Goal: Find specific page/section: Find specific page/section

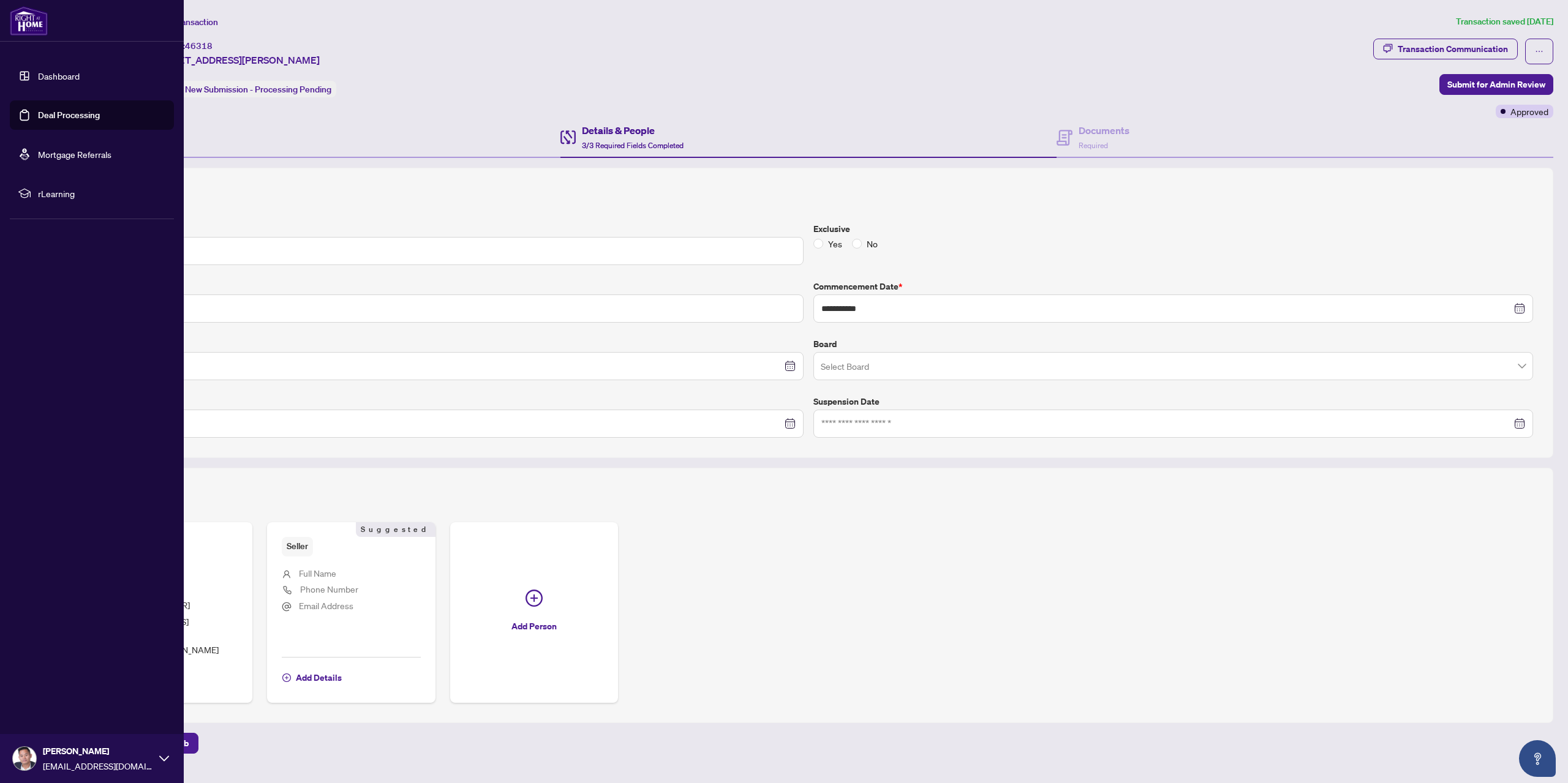
click at [38, 109] on link "Deal Processing" at bounding box center [69, 115] width 62 height 11
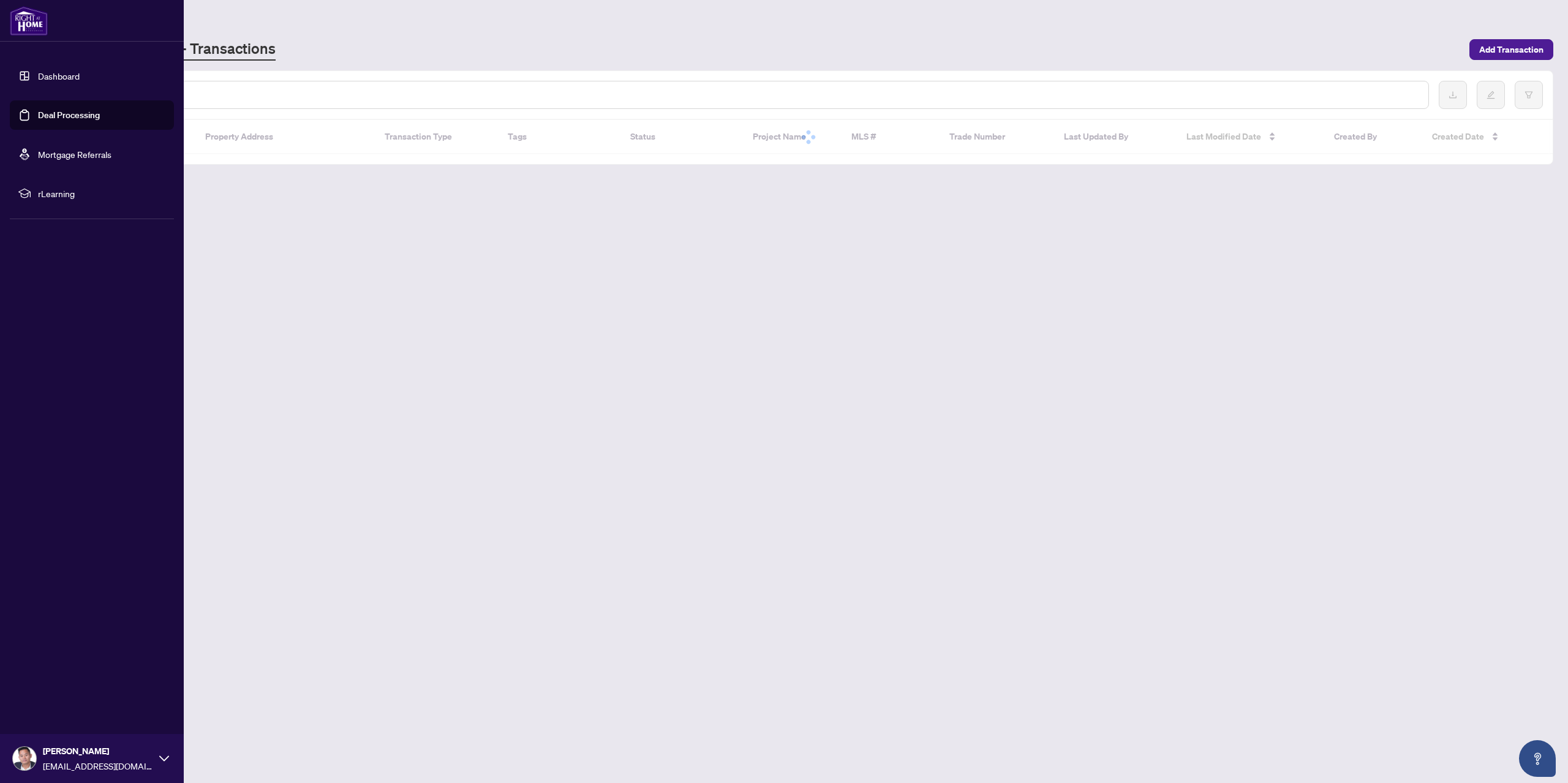
click at [38, 109] on link "Deal Processing" at bounding box center [69, 115] width 62 height 11
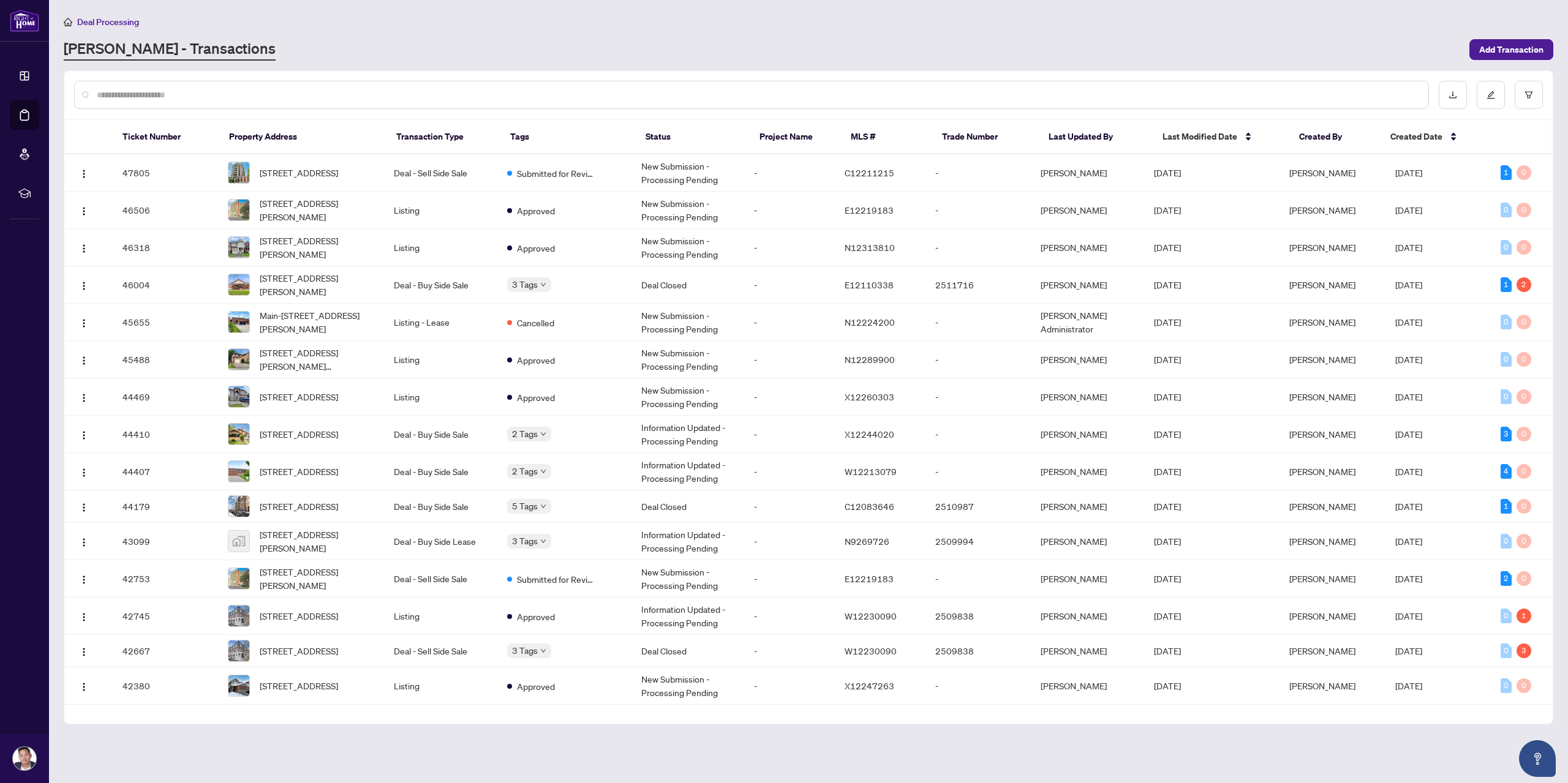
click at [220, 99] on input "text" at bounding box center [758, 95] width 1322 height 13
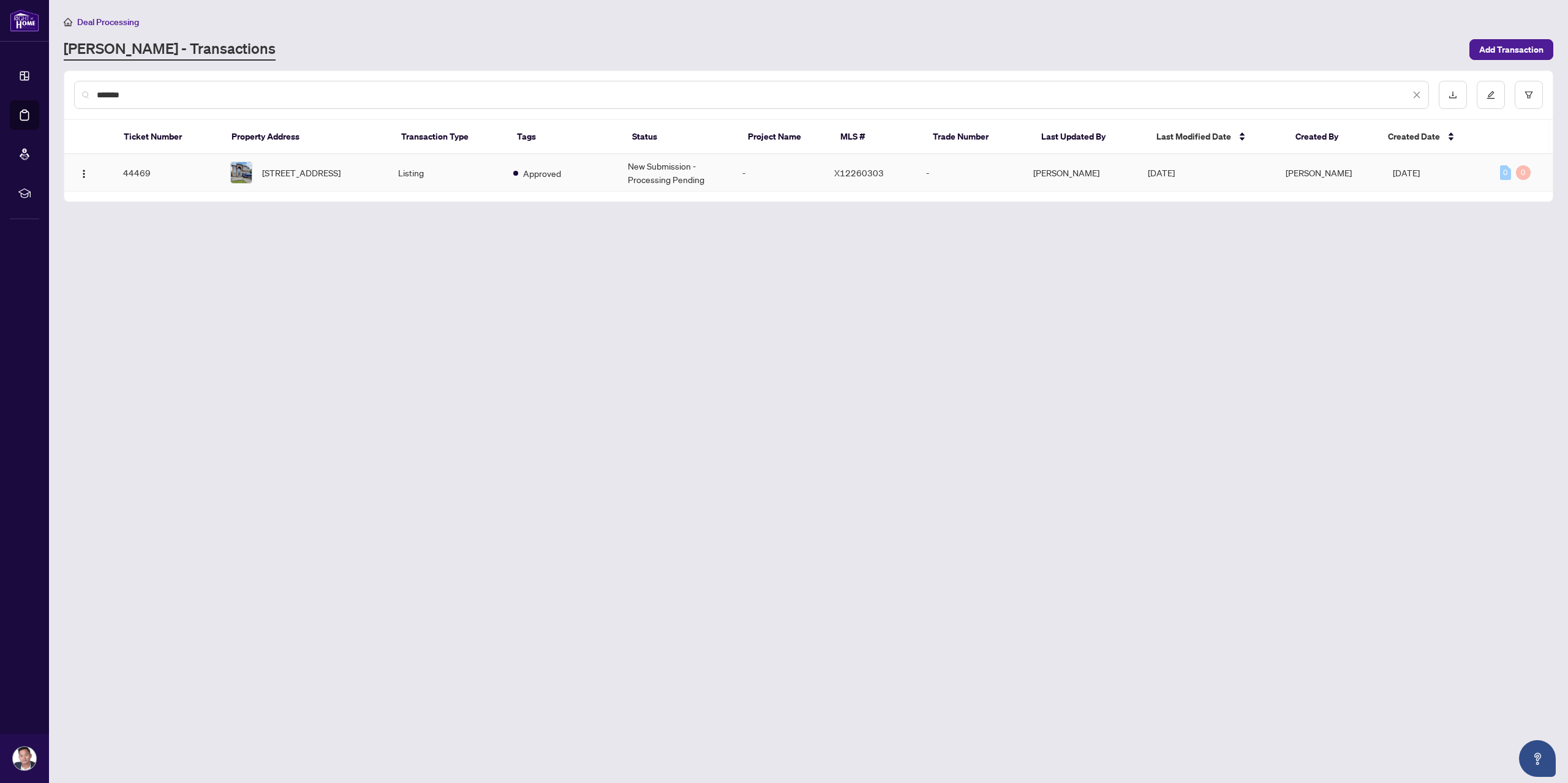
type input "*******"
click at [341, 169] on span "[STREET_ADDRESS]" at bounding box center [301, 173] width 79 height 13
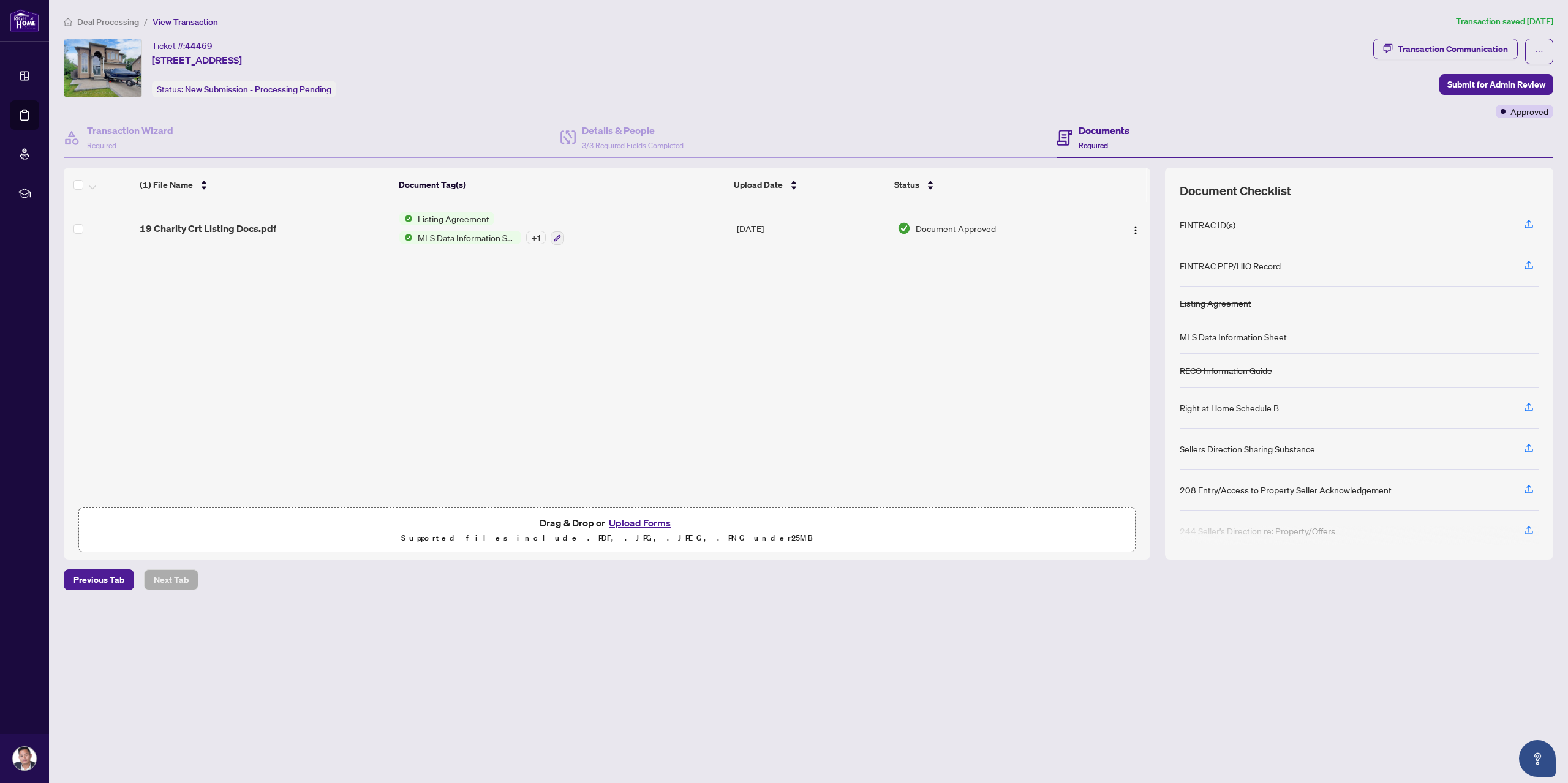
click at [654, 114] on div "Ticket #: 44469 [STREET_ADDRESS] Status: New Submission - Processing Pending" at bounding box center [715, 78] width 1309 height 80
click at [650, 125] on h4 "Details & People" at bounding box center [632, 130] width 101 height 15
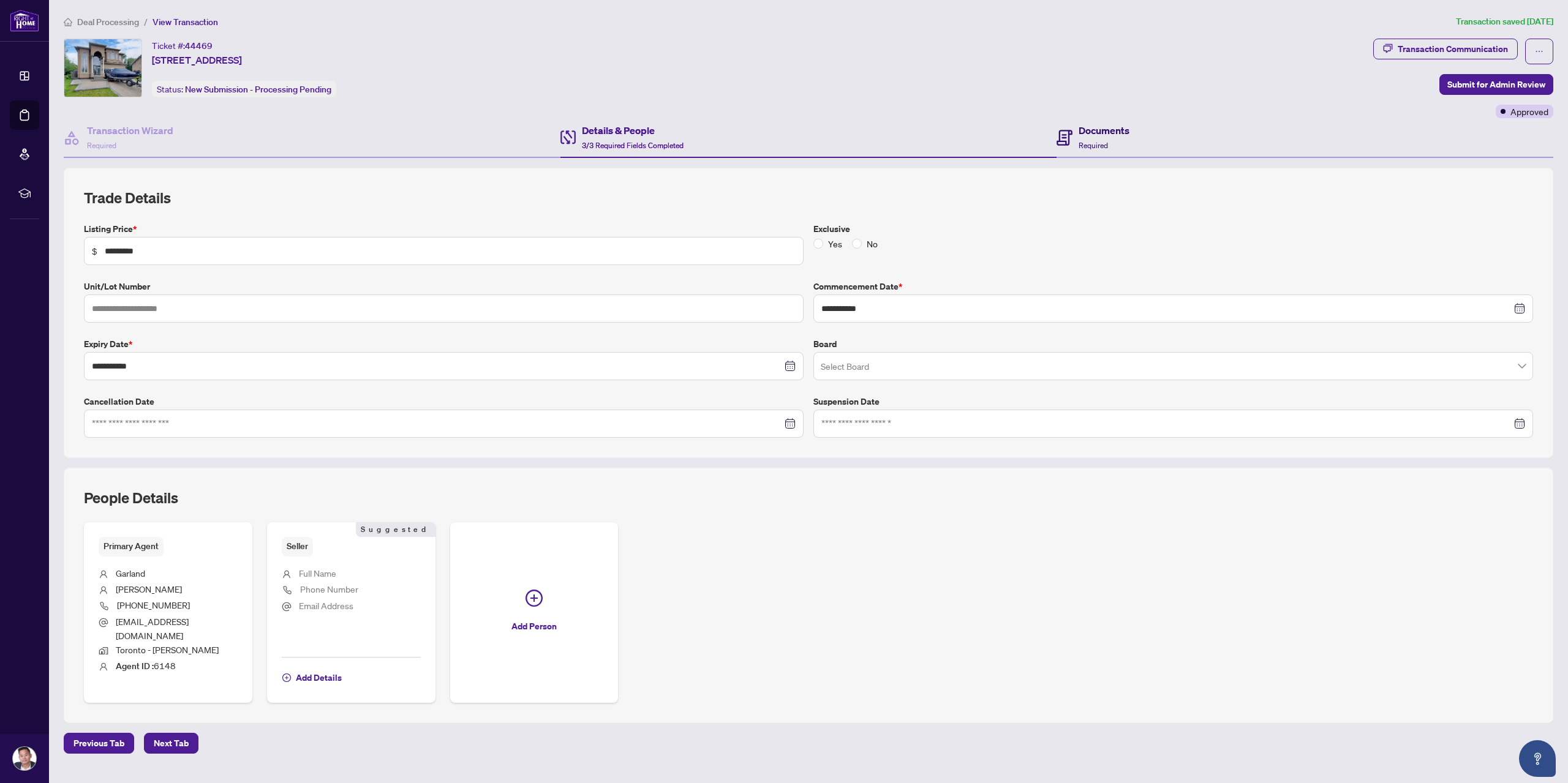
click at [1080, 132] on h4 "Documents" at bounding box center [1104, 130] width 51 height 15
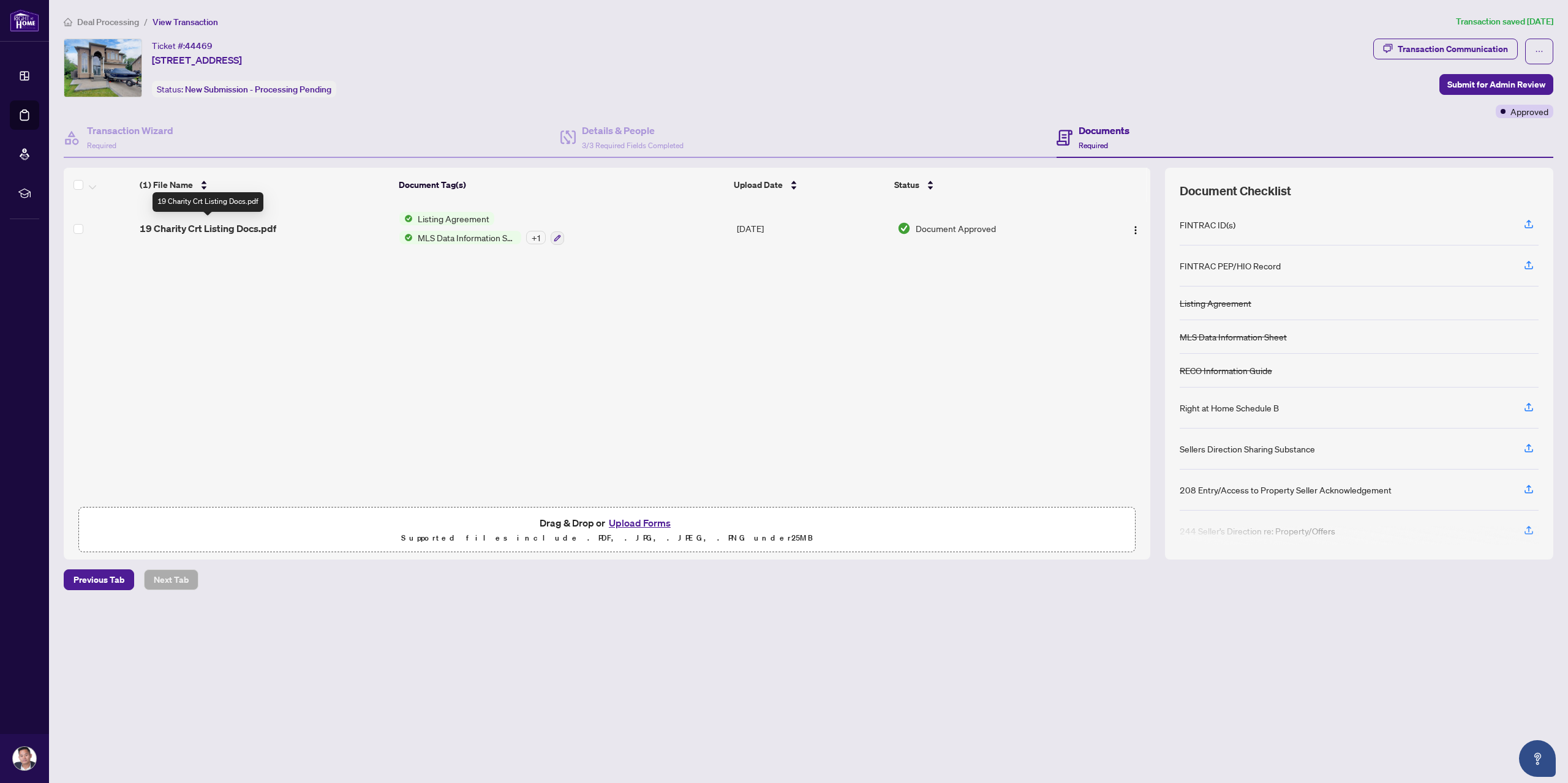
click at [247, 226] on span "19 Charity Crt Listing Docs.pdf" at bounding box center [208, 228] width 136 height 15
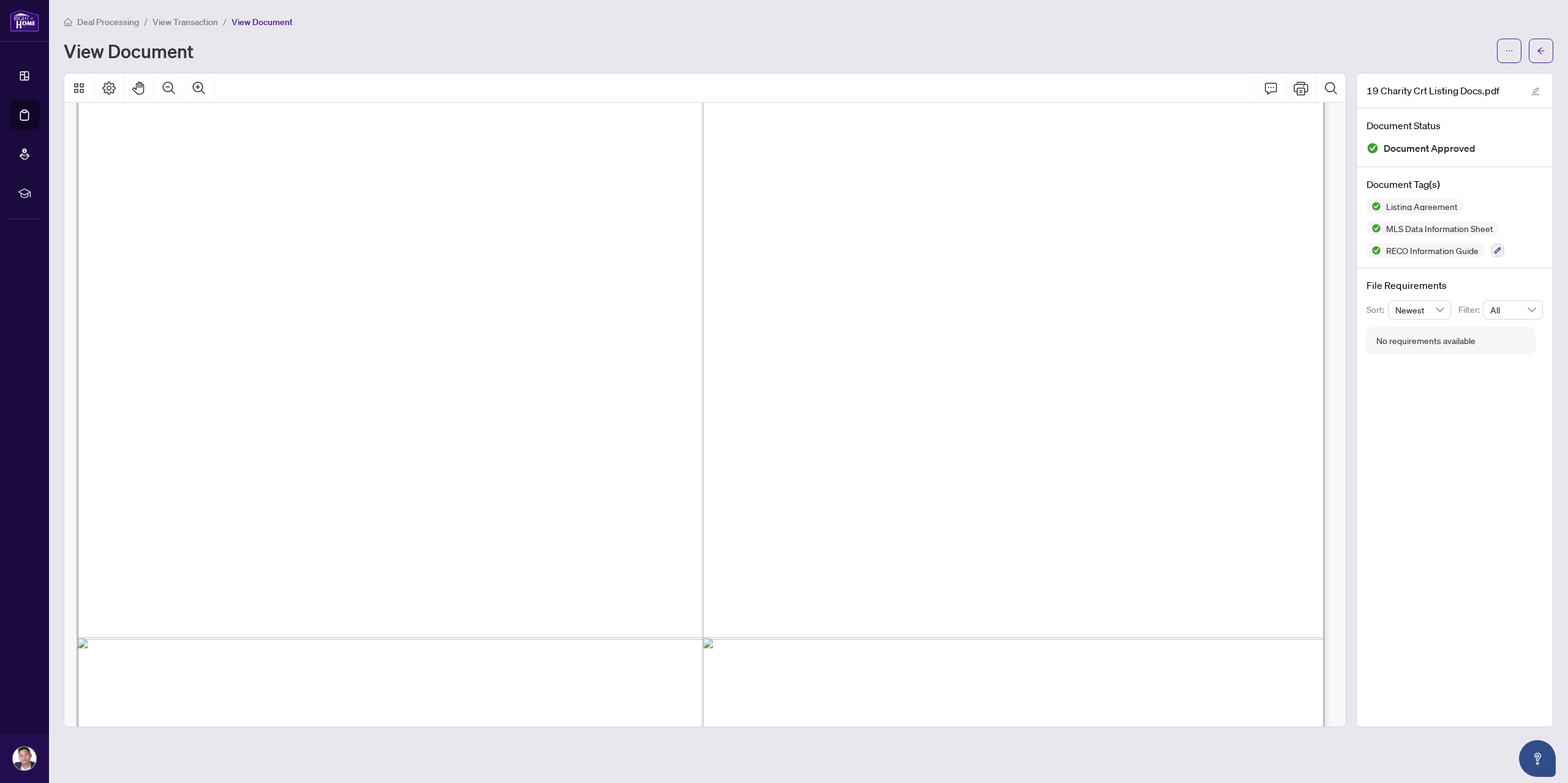
scroll to position [735, 0]
click at [1544, 48] on icon "arrow-left" at bounding box center [1541, 50] width 9 height 9
